Goal: Task Accomplishment & Management: Use online tool/utility

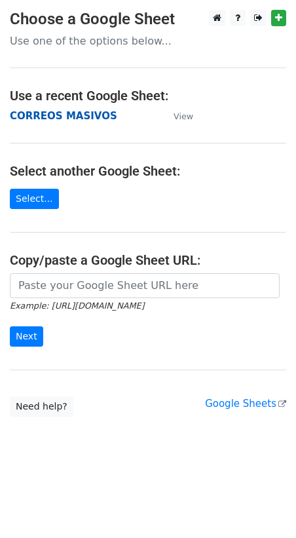
drag, startPoint x: 69, startPoint y: 116, endPoint x: 77, endPoint y: 119, distance: 7.9
click at [69, 116] on strong "CORREOS MASIVOS" at bounding box center [63, 116] width 107 height 12
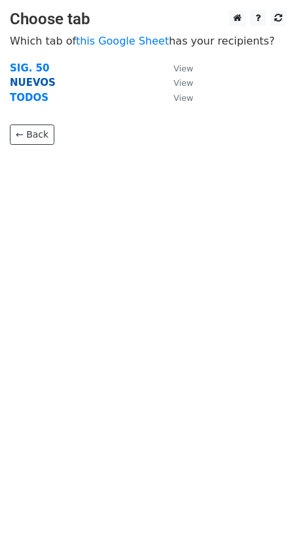
click at [32, 83] on strong "NUEVOS" at bounding box center [33, 83] width 46 height 12
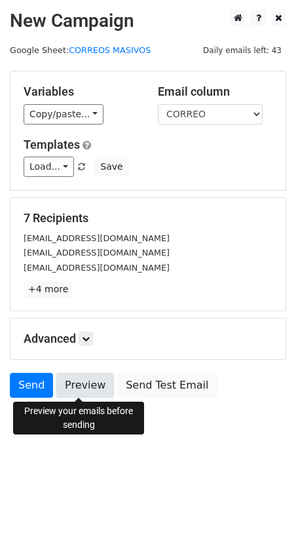
click at [71, 386] on link "Preview" at bounding box center [85, 385] width 58 height 25
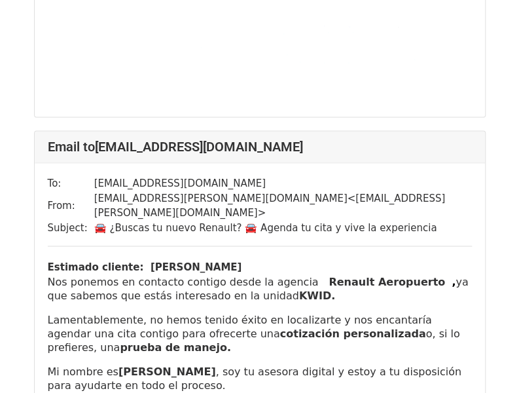
scroll to position [589, 0]
